Goal: Task Accomplishment & Management: Use online tool/utility

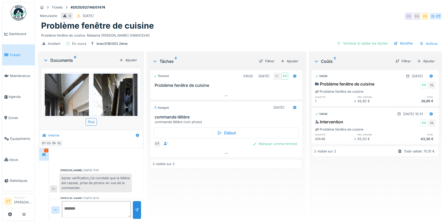
scroll to position [41, 0]
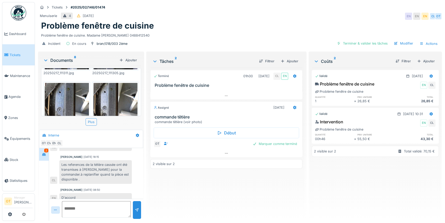
click at [91, 118] on div "Plus" at bounding box center [91, 121] width 11 height 7
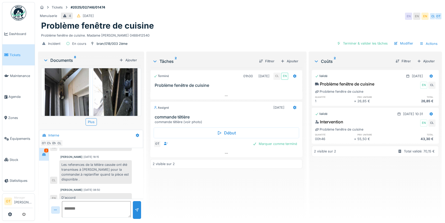
scroll to position [23, 0]
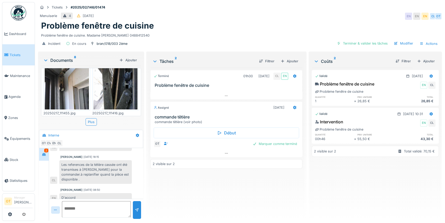
click at [110, 83] on img at bounding box center [116, 79] width 44 height 59
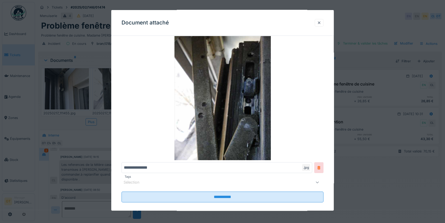
click at [86, 85] on div at bounding box center [222, 111] width 445 height 223
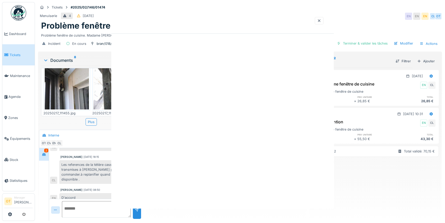
scroll to position [0, 0]
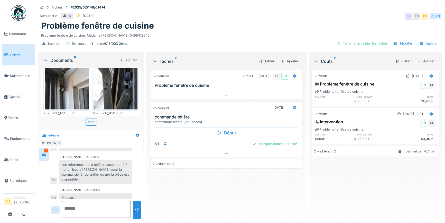
click at [75, 88] on img at bounding box center [67, 79] width 44 height 59
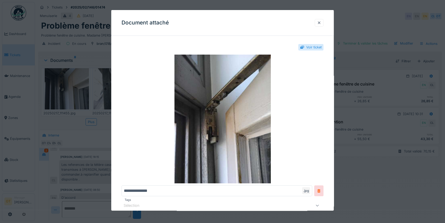
click at [75, 88] on div at bounding box center [222, 111] width 445 height 223
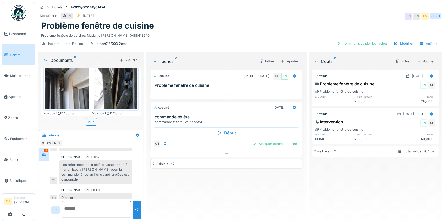
click at [76, 90] on img at bounding box center [67, 79] width 44 height 59
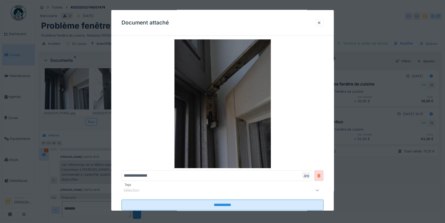
scroll to position [29, 0]
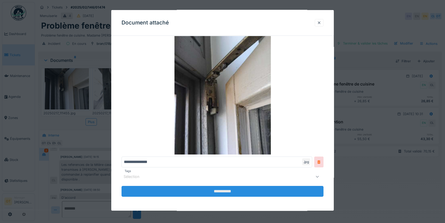
click at [239, 190] on input "**********" at bounding box center [223, 191] width 202 height 11
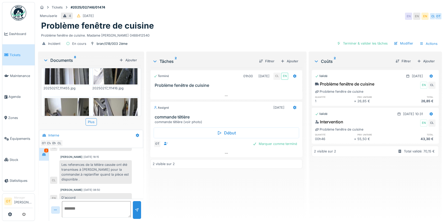
scroll to position [23, 0]
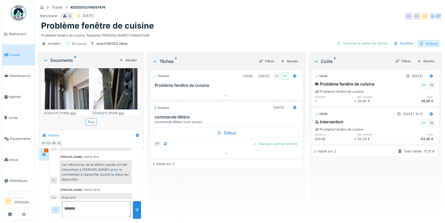
click at [423, 43] on div "Actions" at bounding box center [428, 43] width 23 height 7
click at [68, 84] on img at bounding box center [67, 79] width 44 height 59
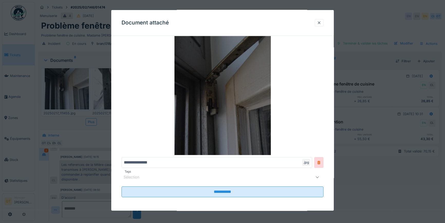
scroll to position [29, 0]
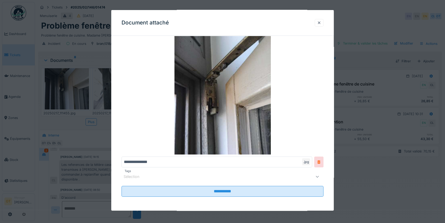
click at [158, 160] on input "**********" at bounding box center [217, 161] width 191 height 11
click at [321, 23] on div at bounding box center [319, 22] width 4 height 5
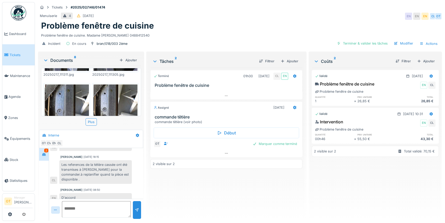
scroll to position [208, 0]
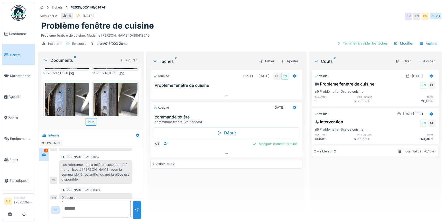
click at [70, 95] on img at bounding box center [67, 99] width 44 height 33
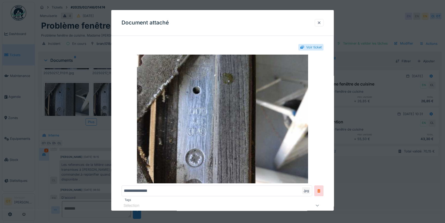
click at [70, 95] on div at bounding box center [222, 111] width 445 height 223
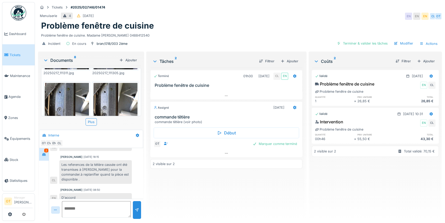
click at [105, 95] on img at bounding box center [116, 99] width 44 height 33
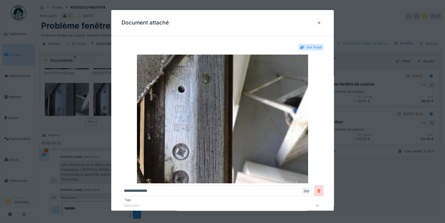
click at [93, 94] on div at bounding box center [222, 111] width 445 height 223
